Goal: Go to known website: Access a specific website the user already knows

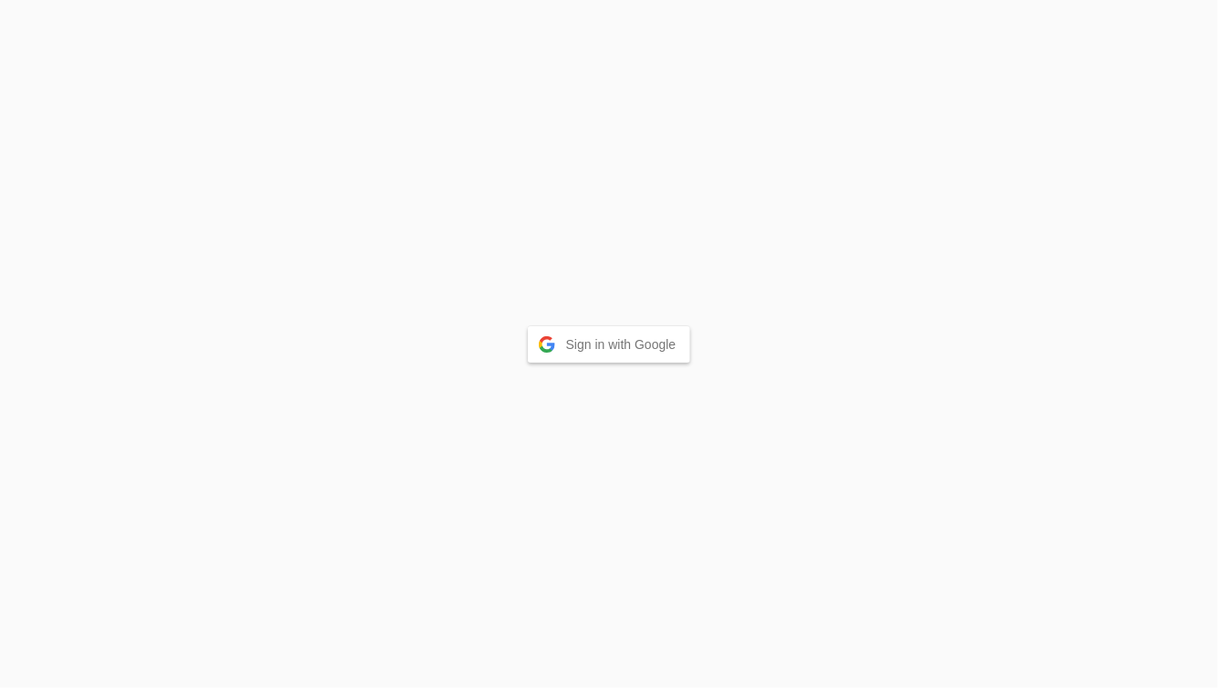
click at [612, 346] on button "Sign in with Google" at bounding box center [609, 344] width 163 height 36
